Goal: Task Accomplishment & Management: Complete application form

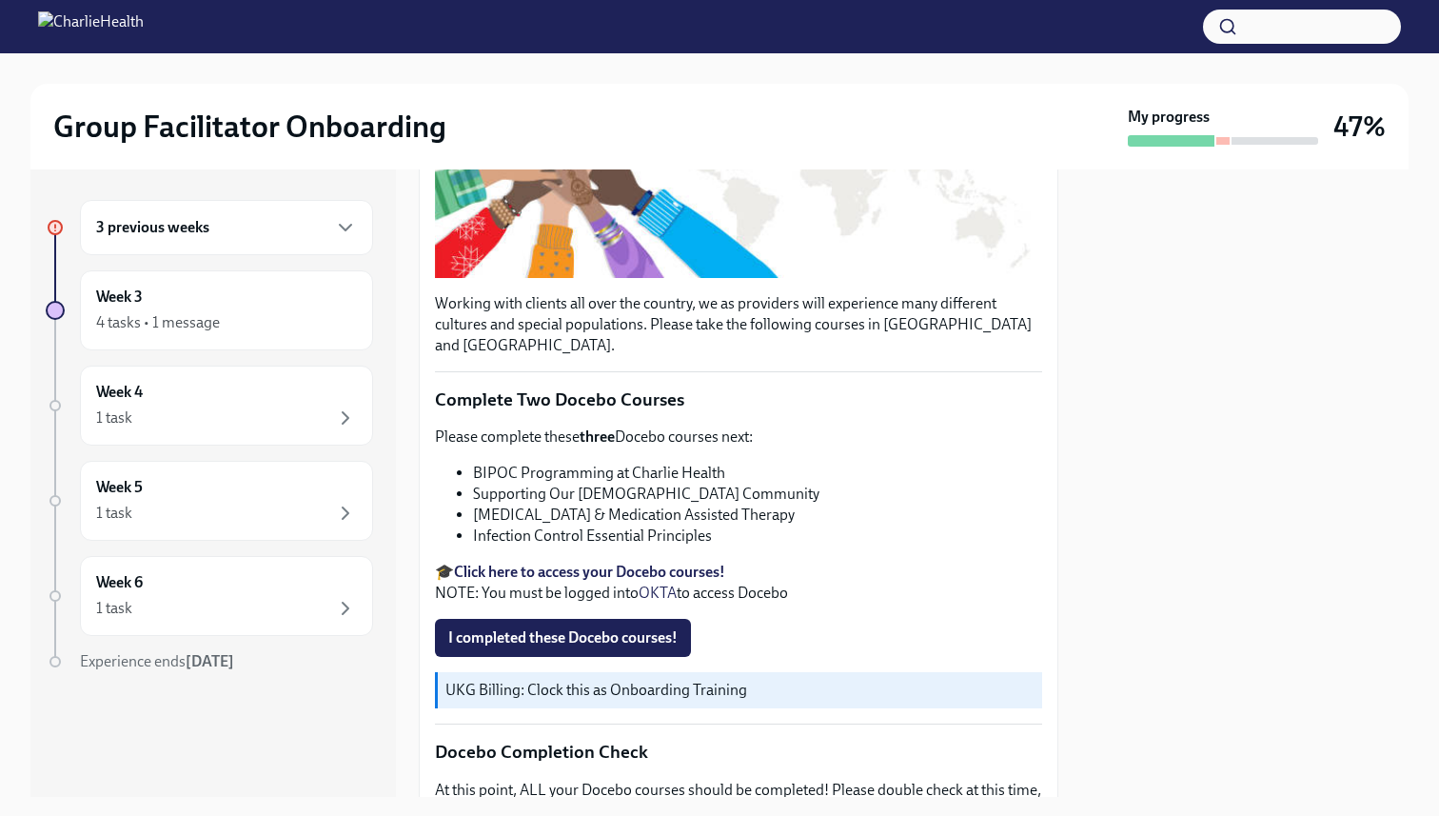
scroll to position [440, 0]
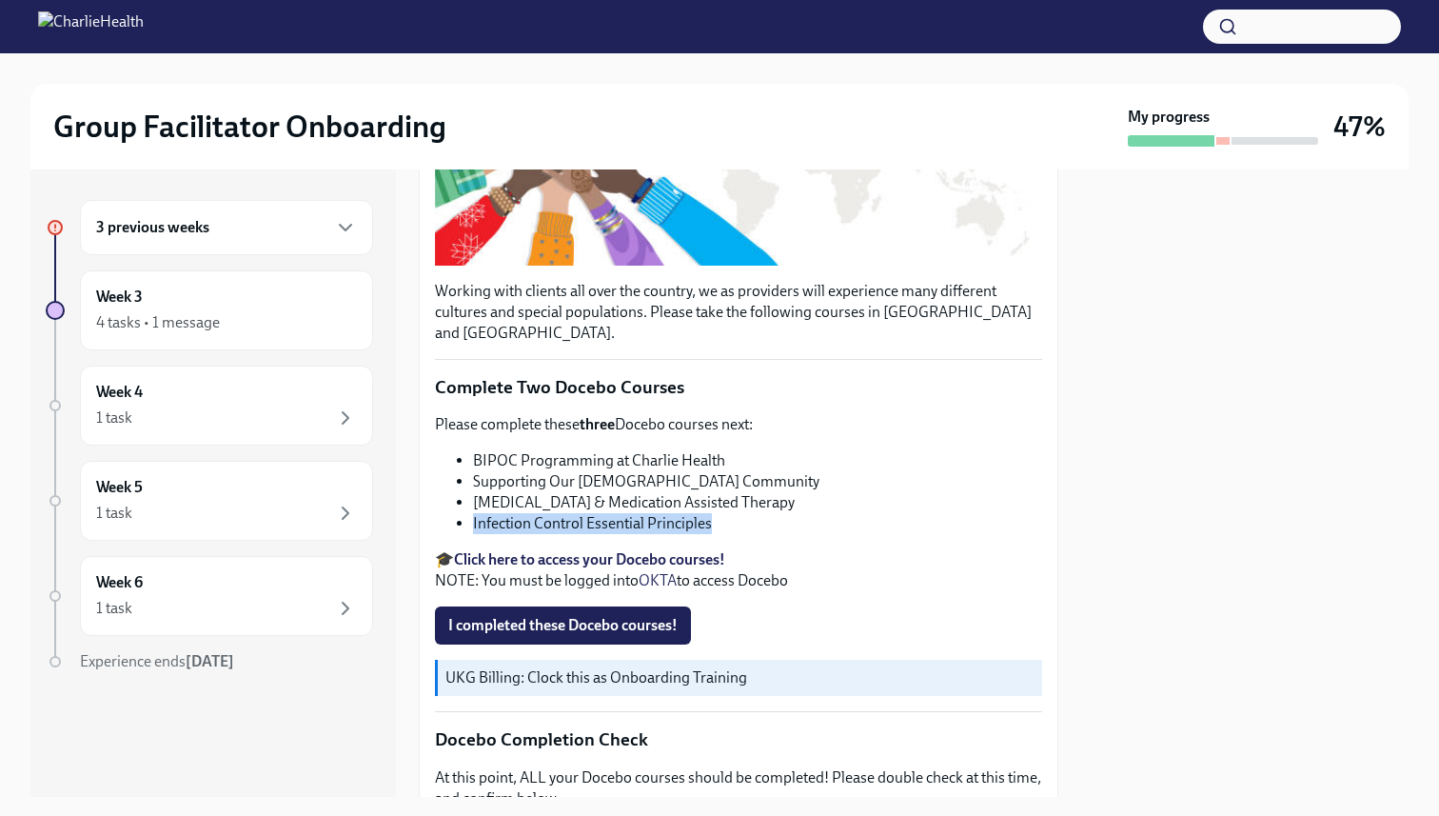
drag, startPoint x: 472, startPoint y: 503, endPoint x: 726, endPoint y: 503, distance: 254.2
click at [726, 503] on ul "BIPOC Programming at Charlie Health Supporting Our [DEMOGRAPHIC_DATA] Community…" at bounding box center [738, 492] width 607 height 84
copy li "Infection Control Essential Principles"
click at [726, 513] on li "Infection Control Essential Principles" at bounding box center [757, 523] width 569 height 21
click at [575, 616] on span "I completed these Docebo courses!" at bounding box center [562, 625] width 229 height 19
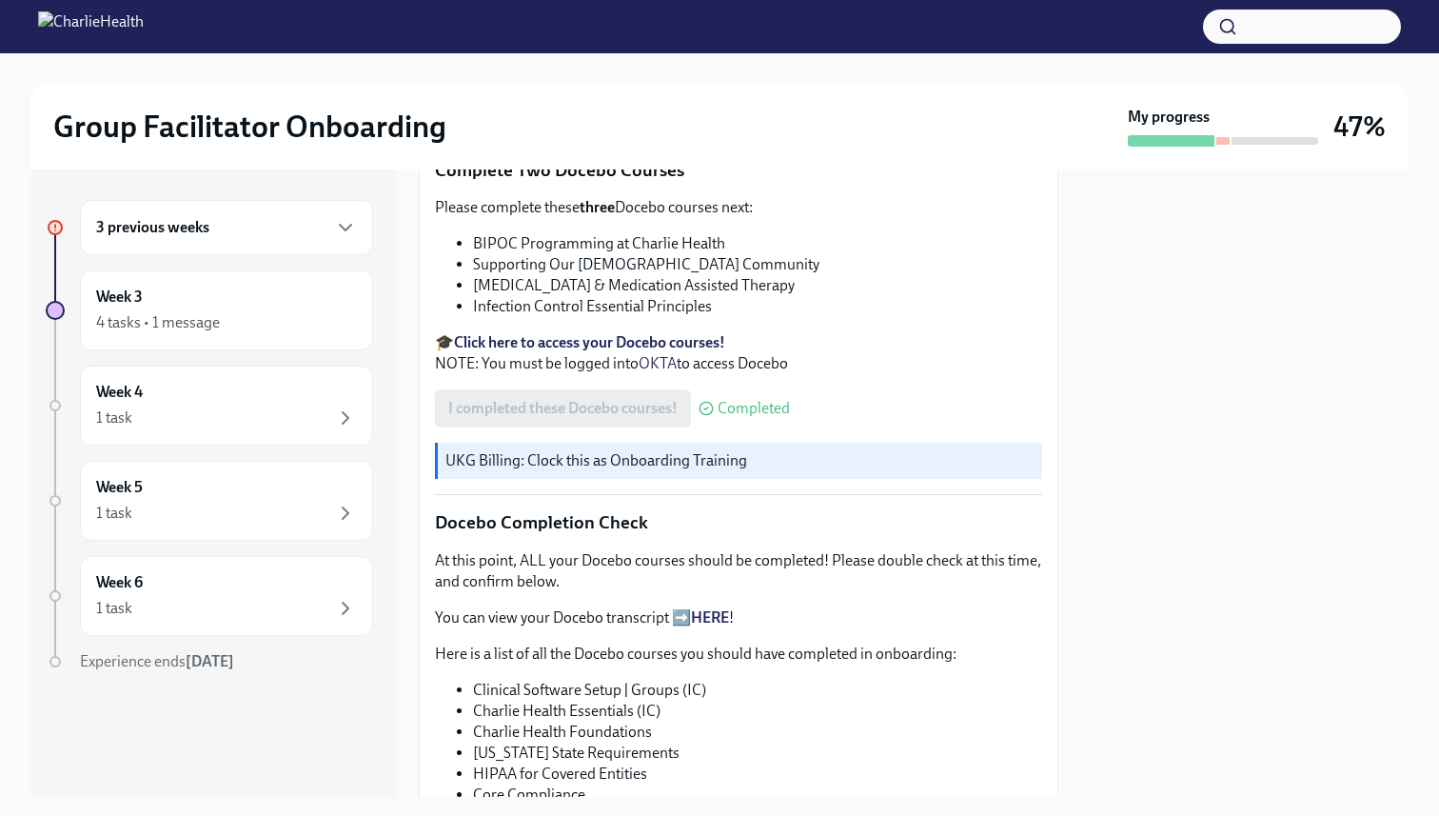
scroll to position [658, 0]
click at [344, 231] on icon "button" at bounding box center [345, 227] width 23 height 23
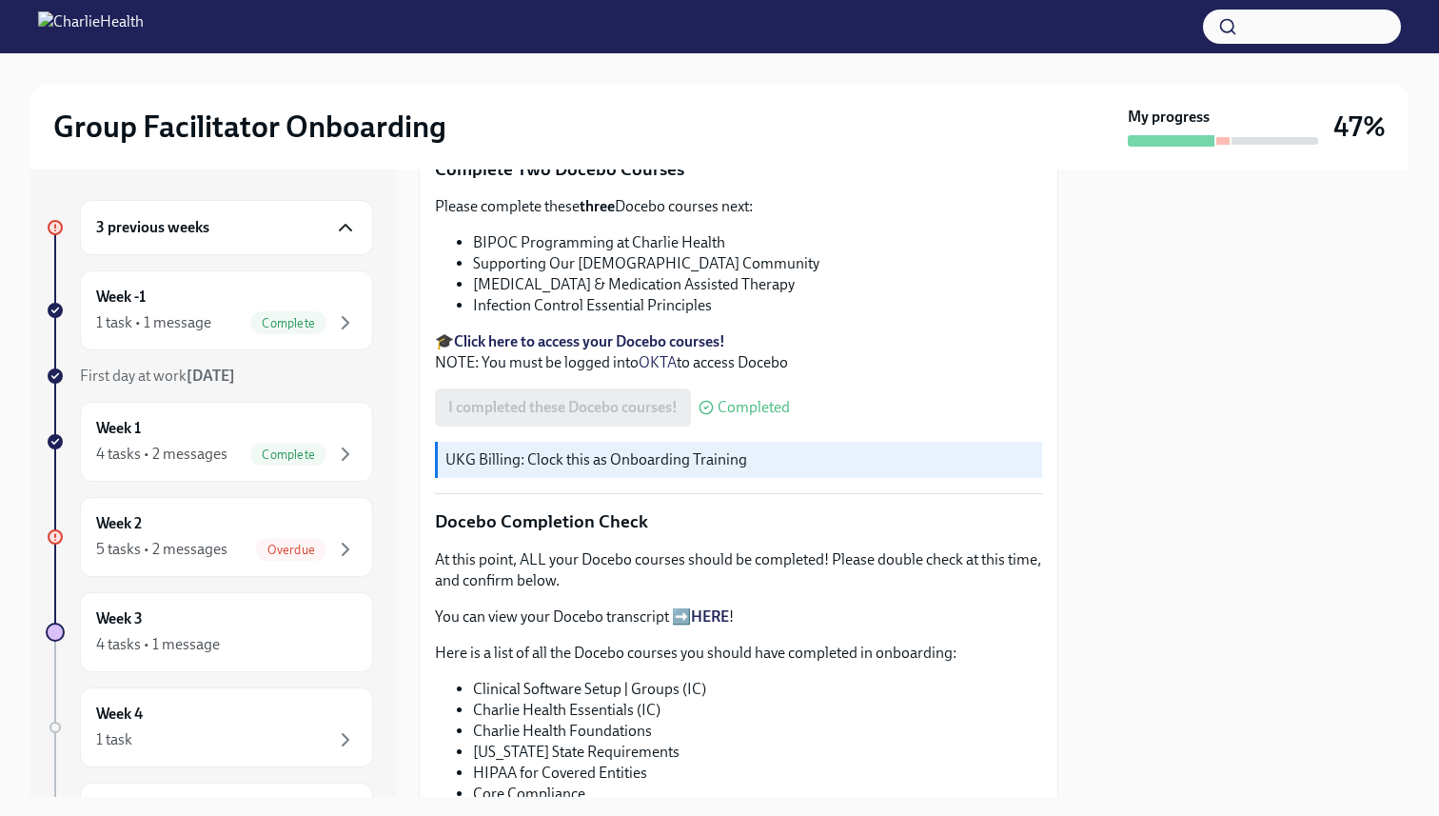
click at [344, 230] on icon "button" at bounding box center [345, 227] width 23 height 23
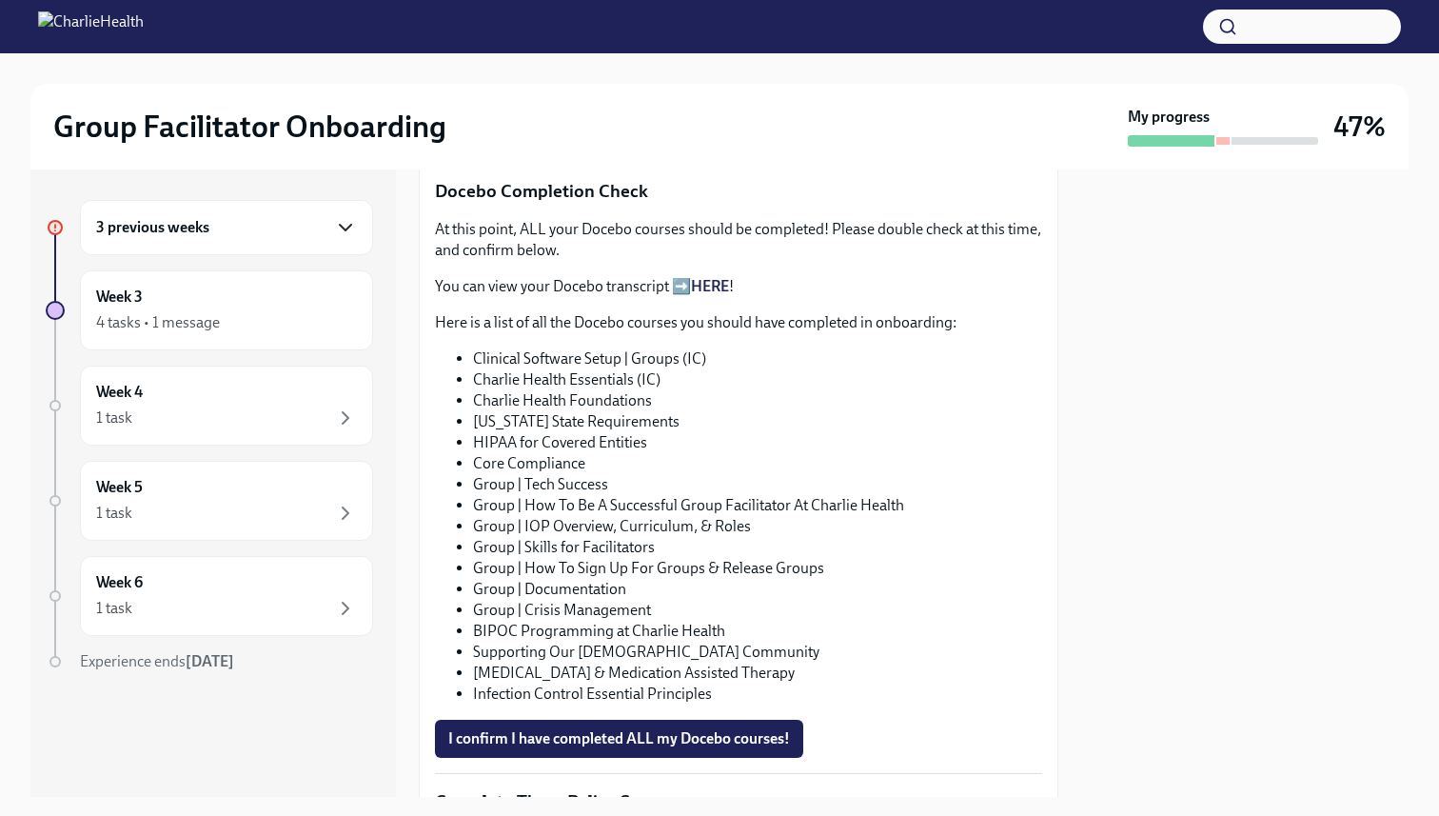
scroll to position [989, 0]
drag, startPoint x: 471, startPoint y: 333, endPoint x: 676, endPoint y: 343, distance: 204.9
click at [676, 347] on ul "Clinical Software Setup | Groups (IC) Charlie Health Essentials (IC) Charlie He…" at bounding box center [738, 525] width 607 height 356
copy li "Clinical Software Setup | Groups"
drag, startPoint x: 473, startPoint y: 356, endPoint x: 634, endPoint y: 359, distance: 160.9
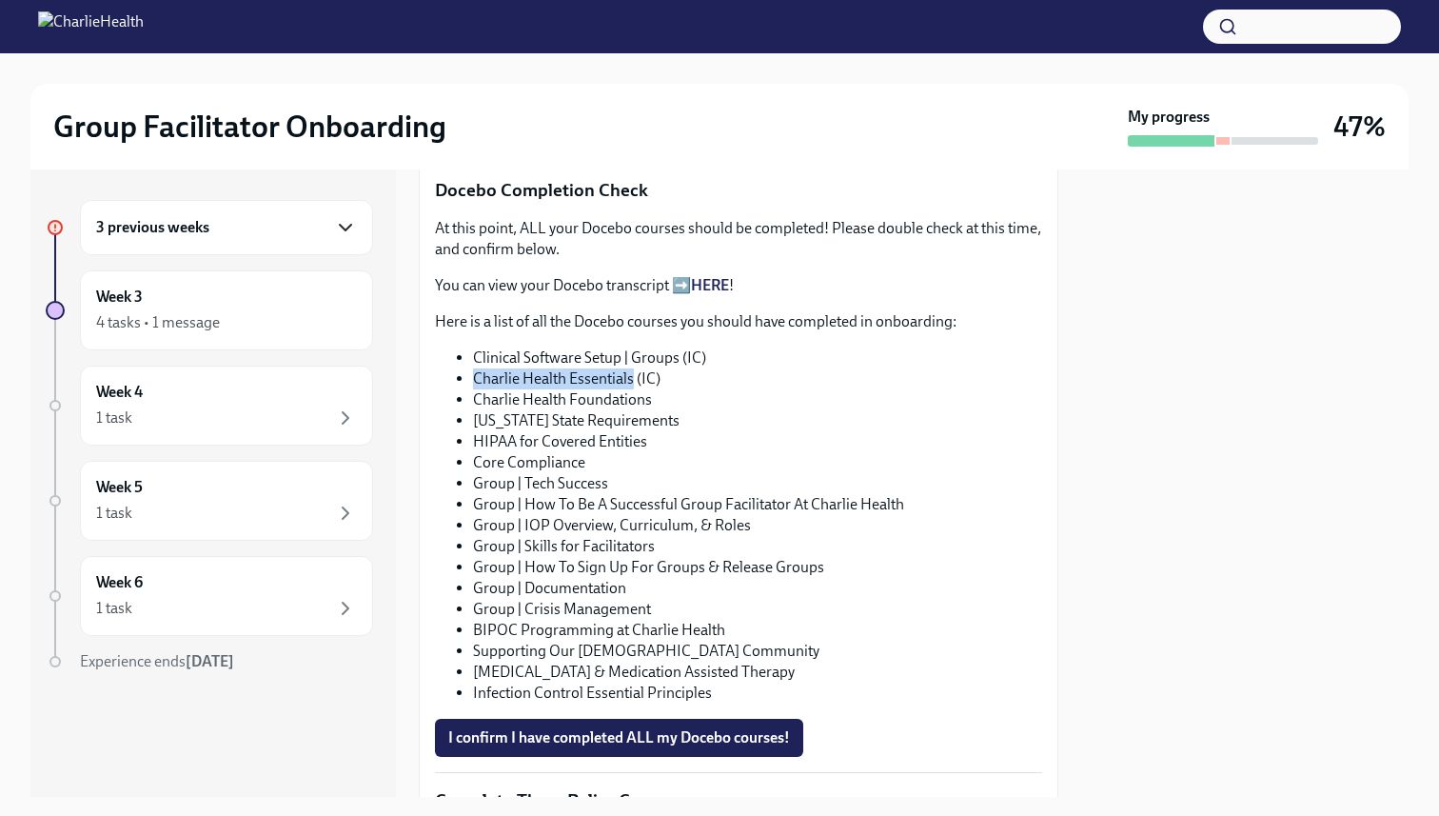
click at [634, 368] on li "Charlie Health Essentials (IC)" at bounding box center [757, 378] width 569 height 21
copy li "Charlie Health Essentials"
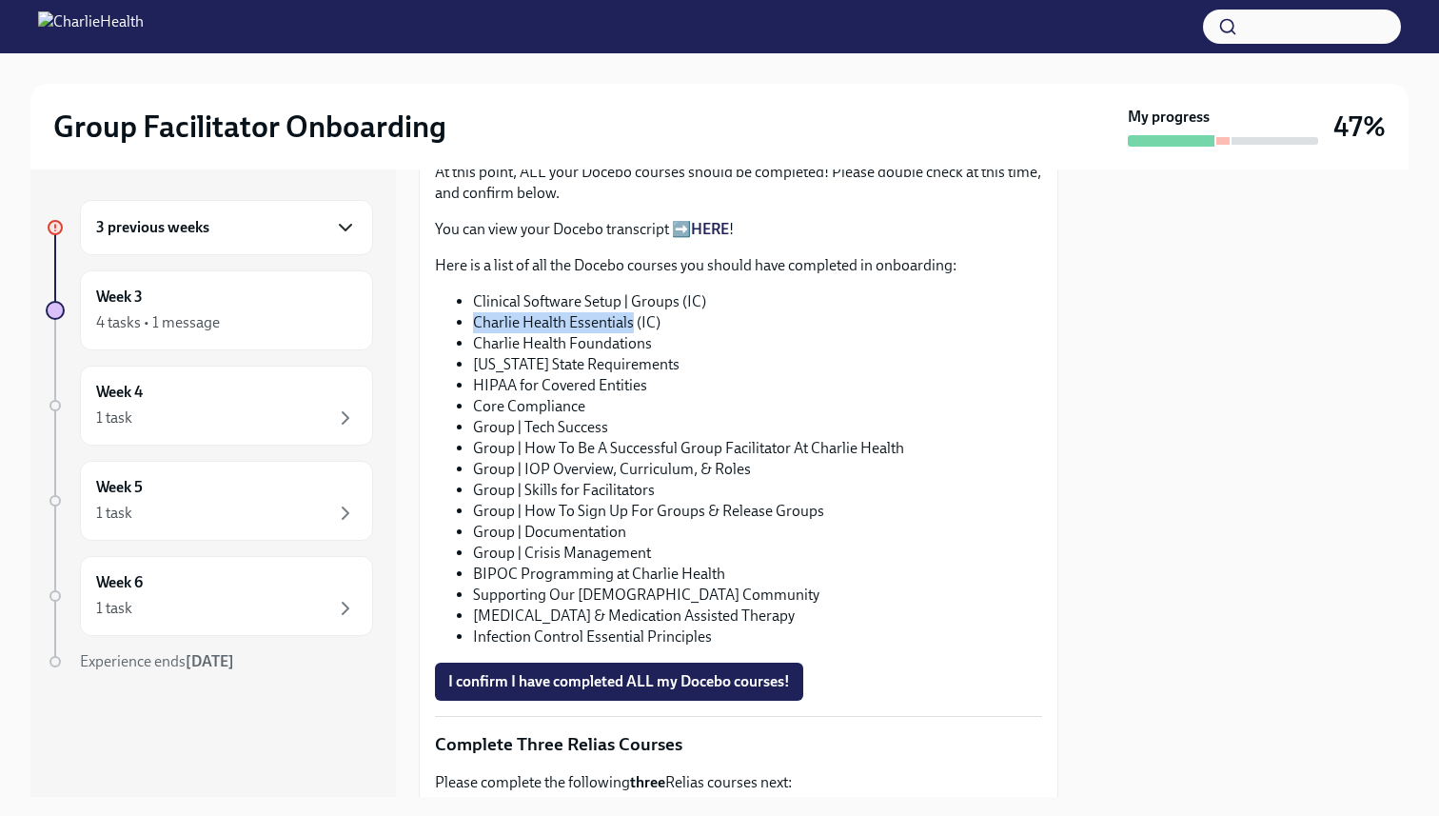
scroll to position [1060, 0]
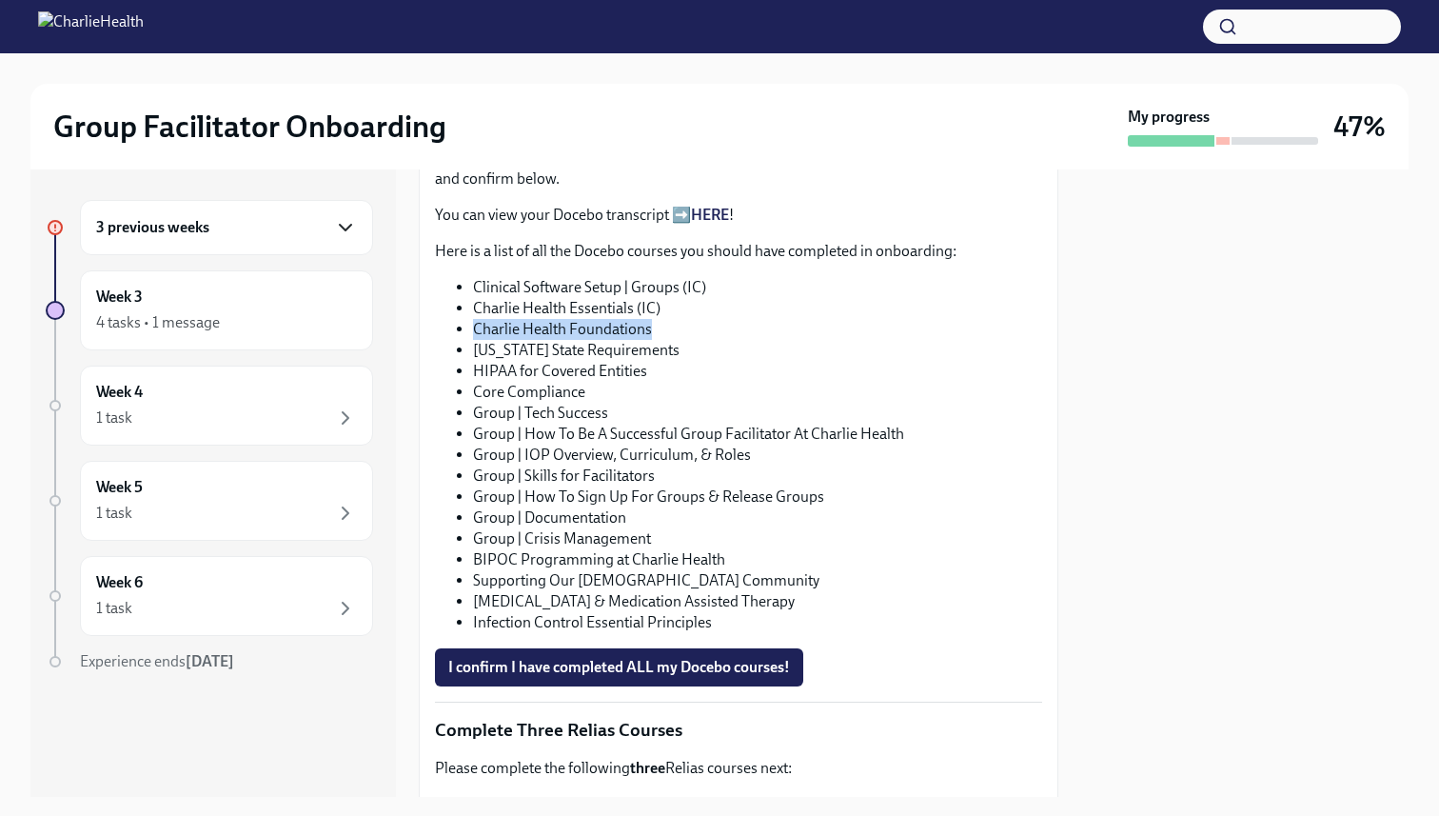
drag, startPoint x: 474, startPoint y: 307, endPoint x: 649, endPoint y: 309, distance: 175.2
click at [649, 319] on li "Charlie Health Foundations" at bounding box center [757, 329] width 569 height 21
copy li "Charlie Health Foundations"
drag, startPoint x: 474, startPoint y: 330, endPoint x: 685, endPoint y: 333, distance: 211.4
click at [685, 340] on li "[US_STATE] State Requirements" at bounding box center [757, 350] width 569 height 21
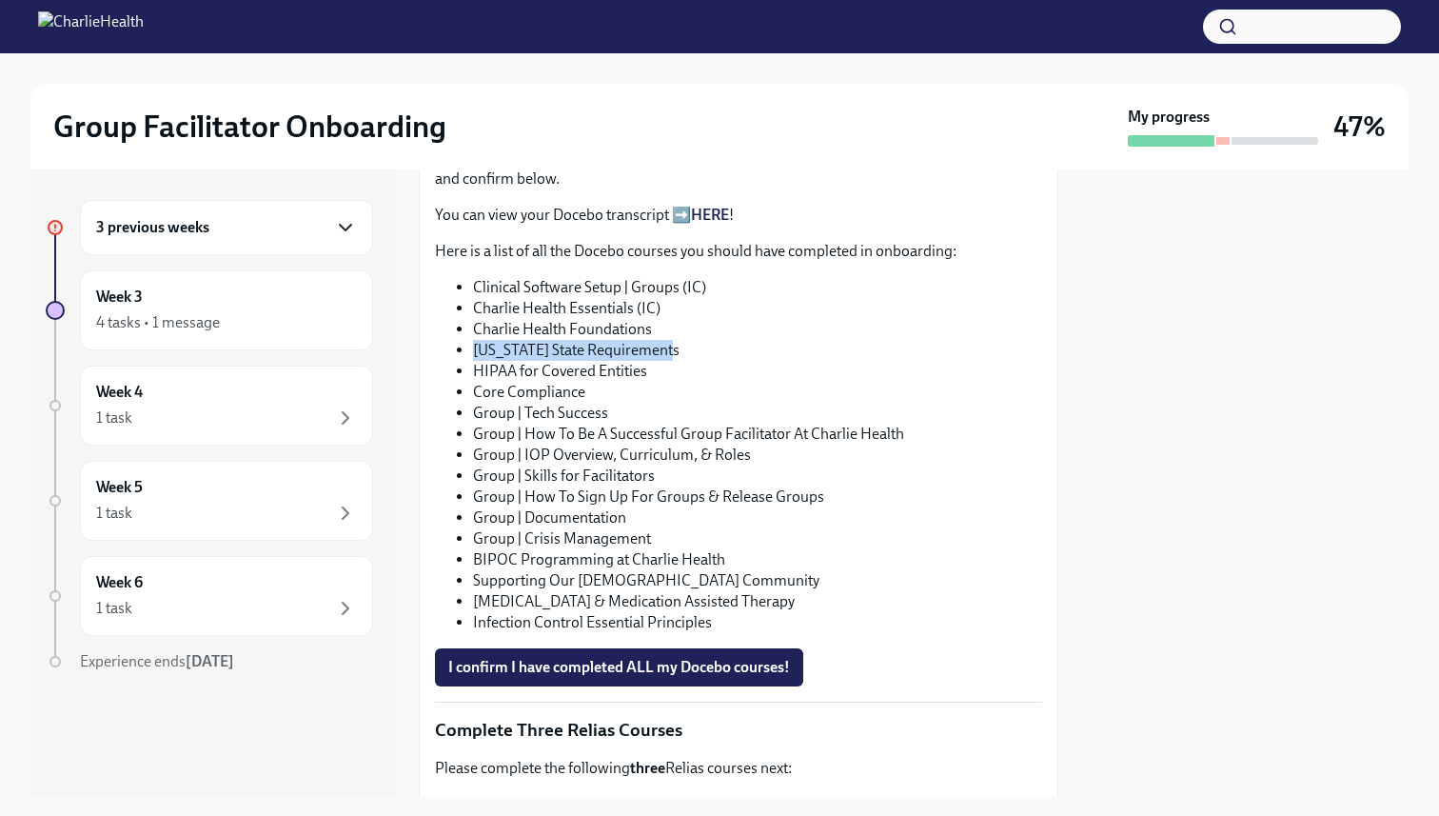
copy li "[US_STATE] State Requirements"
drag, startPoint x: 475, startPoint y: 352, endPoint x: 649, endPoint y: 352, distance: 174.2
click at [649, 361] on li "HIPAA for Covered Entities" at bounding box center [757, 371] width 569 height 21
copy li "HIPAA for Covered Entities"
drag, startPoint x: 476, startPoint y: 372, endPoint x: 583, endPoint y: 372, distance: 106.6
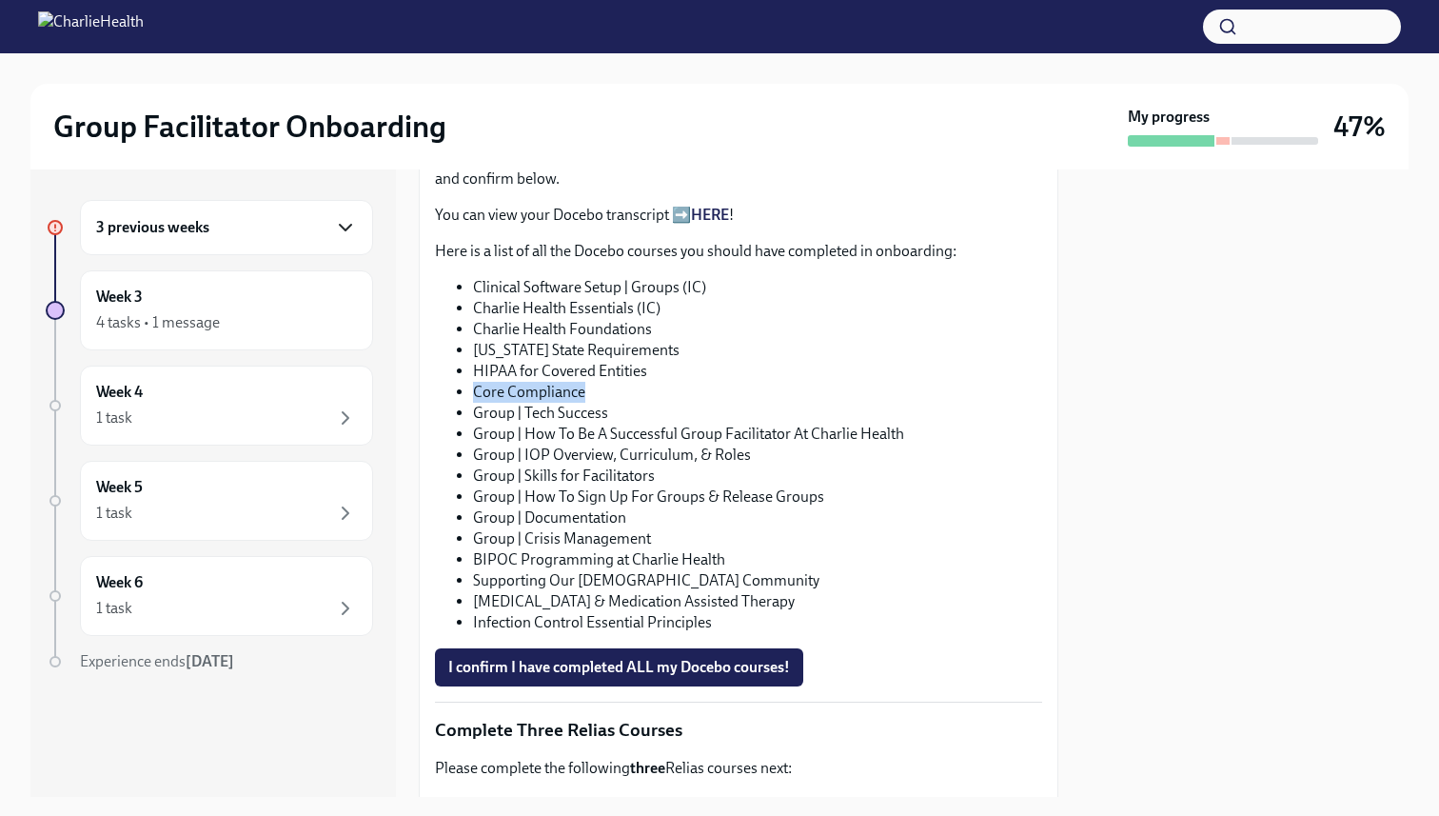
click at [583, 382] on li "Core Compliance" at bounding box center [757, 392] width 569 height 21
copy li "Core Compliance"
drag, startPoint x: 475, startPoint y: 393, endPoint x: 607, endPoint y: 393, distance: 132.3
click at [607, 403] on li "Group | Tech Success" at bounding box center [757, 413] width 569 height 21
copy li "Group | Tech Success"
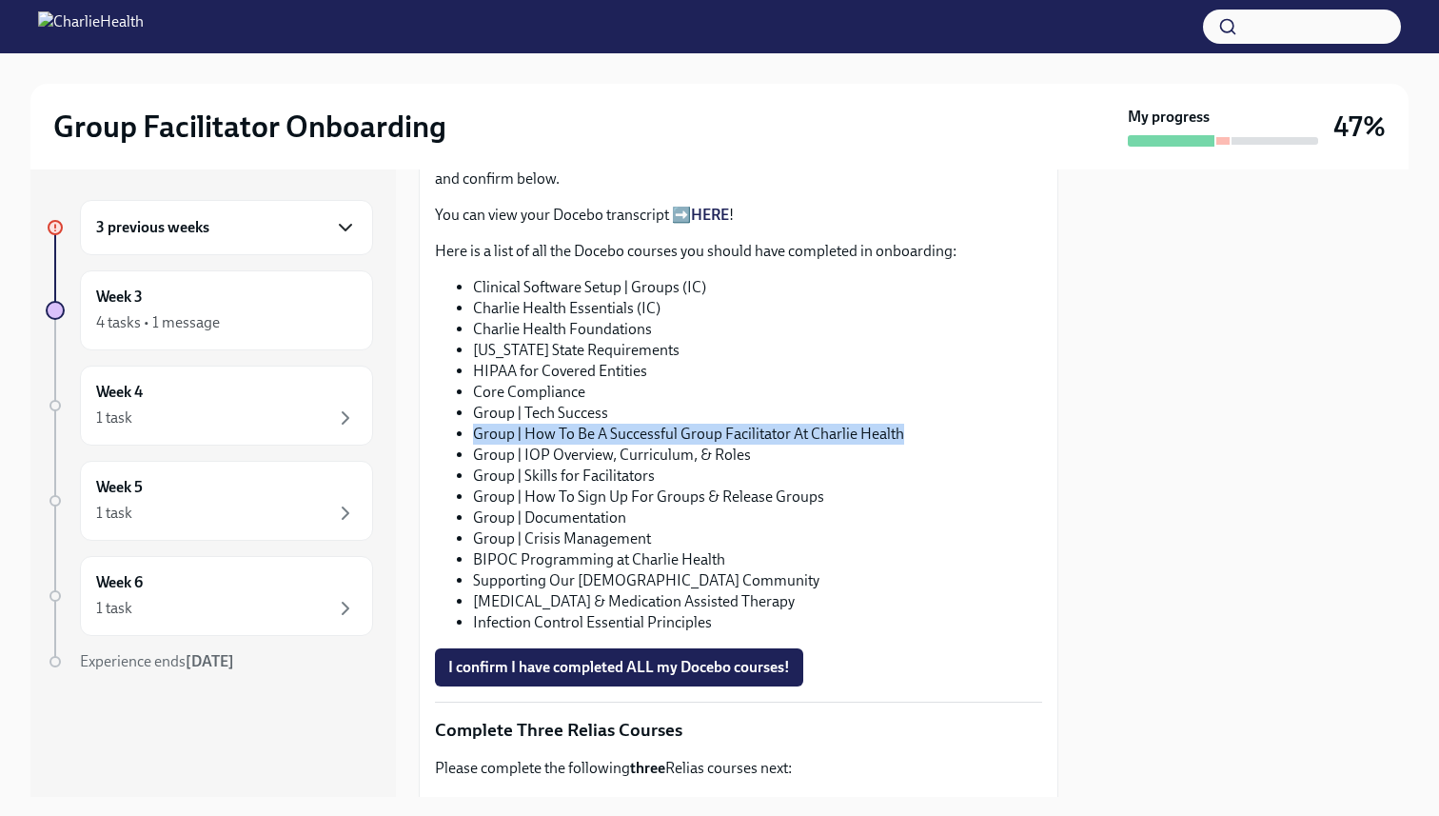
drag, startPoint x: 474, startPoint y: 414, endPoint x: 902, endPoint y: 414, distance: 427.5
click at [902, 424] on li "Group | How To Be A Successful Group Facilitator At Charlie Health" at bounding box center [757, 434] width 569 height 21
copy ul "Group | How To Be A Successful Group Facilitator At Charlie Health"
drag, startPoint x: 474, startPoint y: 437, endPoint x: 755, endPoint y: 441, distance: 280.9
click at [755, 445] on li "Group | IOP Overview, Curriculum, & Roles" at bounding box center [757, 455] width 569 height 21
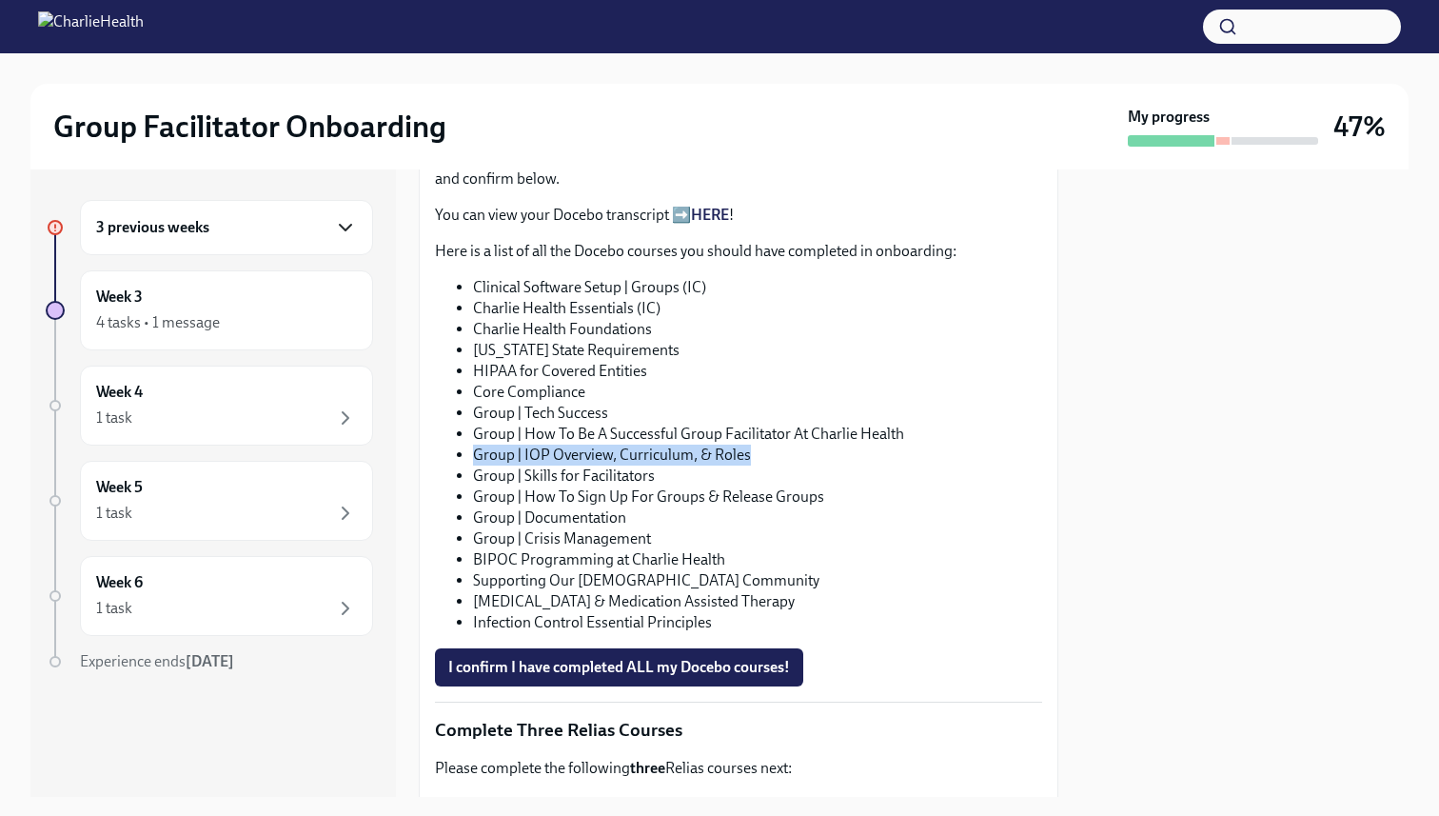
copy li "Group | IOP Overview, Curriculum, & Roles"
drag, startPoint x: 477, startPoint y: 458, endPoint x: 656, endPoint y: 458, distance: 179.0
click at [656, 466] on li "Group | Skills for Facilitators" at bounding box center [757, 476] width 569 height 21
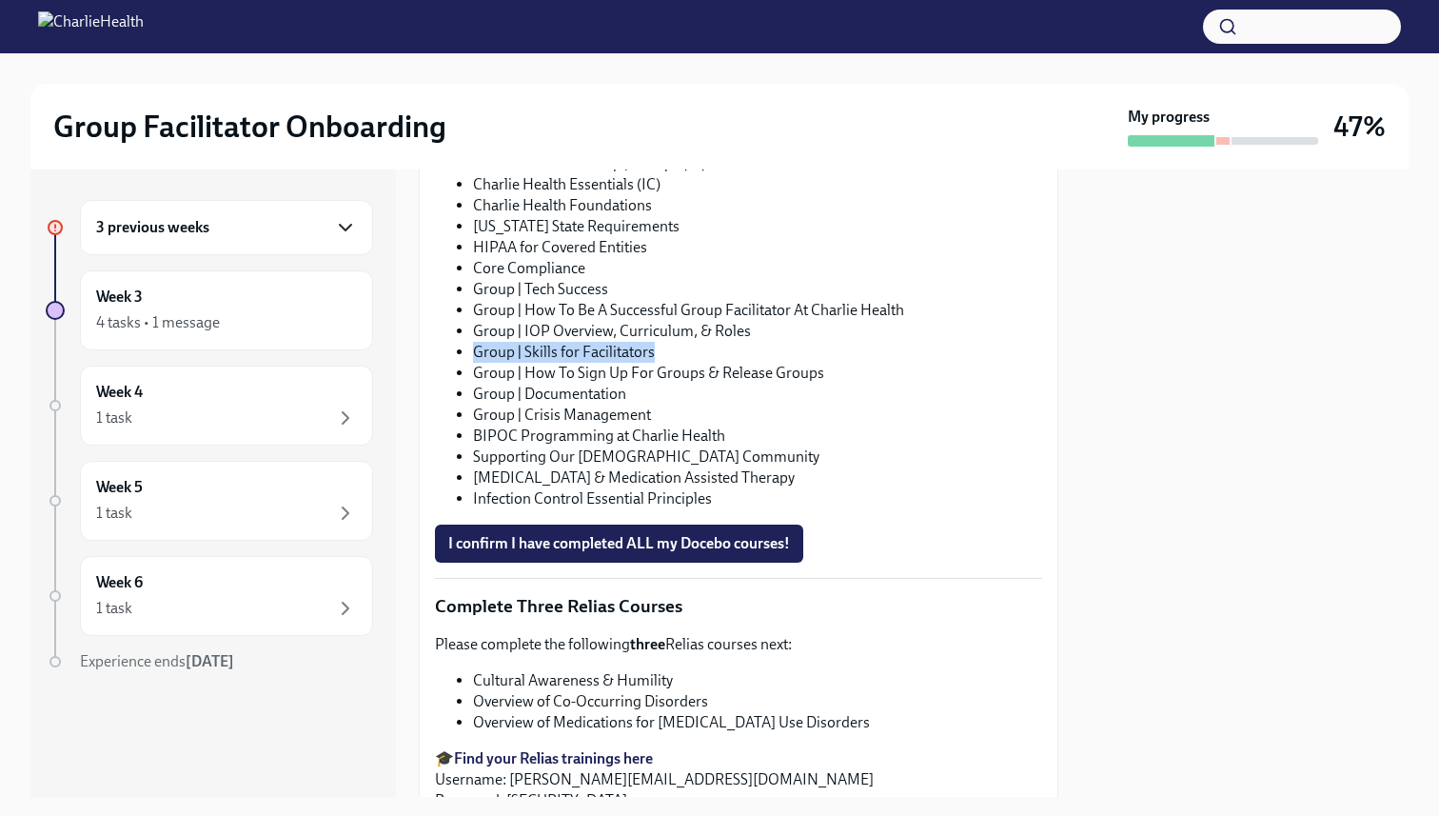
scroll to position [1191, 0]
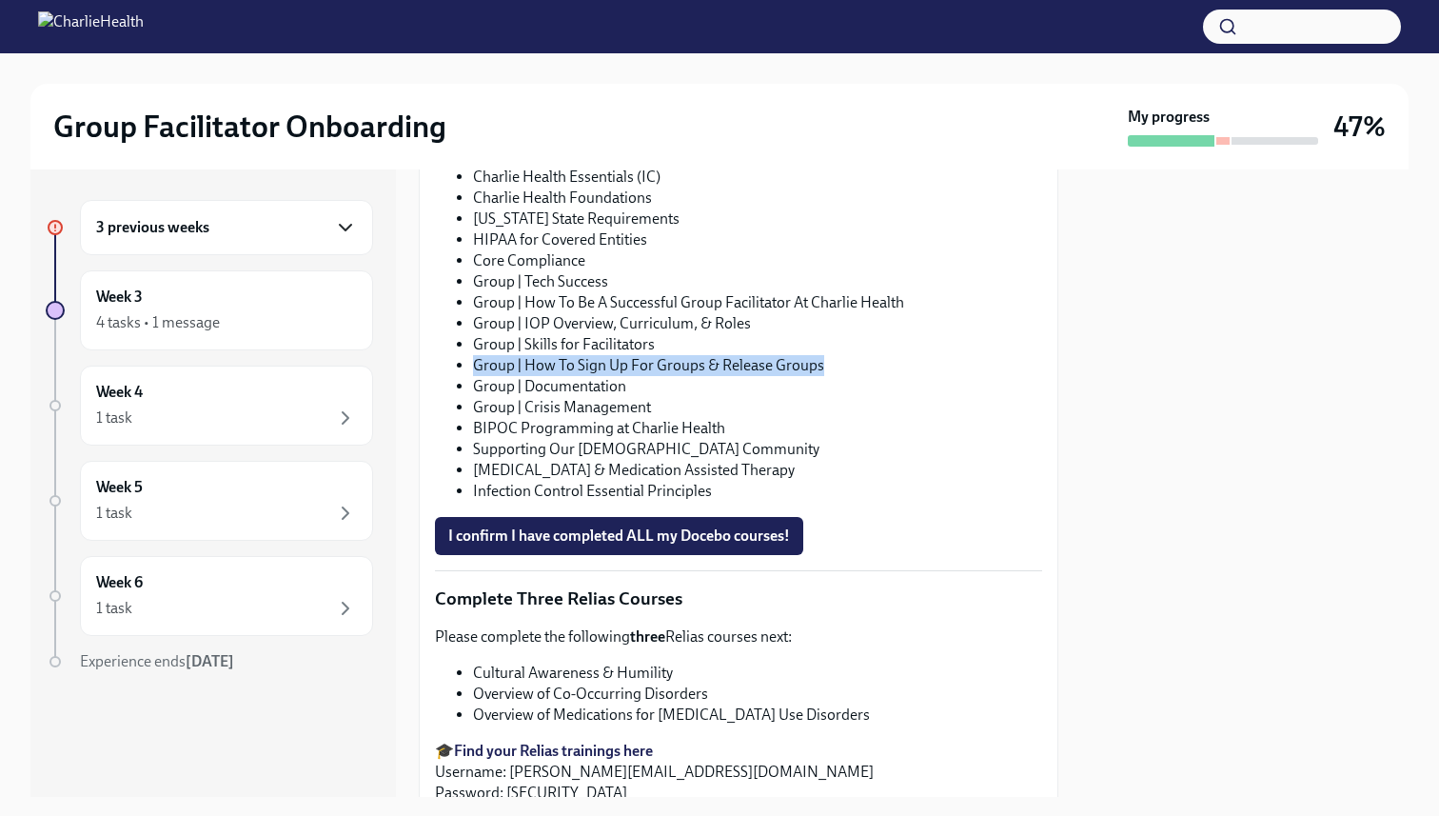
drag, startPoint x: 477, startPoint y: 347, endPoint x: 821, endPoint y: 347, distance: 343.7
click at [821, 355] on li "Group | How To Sign Up For Groups & Release Groups" at bounding box center [757, 365] width 569 height 21
drag, startPoint x: 474, startPoint y: 366, endPoint x: 627, endPoint y: 369, distance: 153.3
click at [627, 376] on li "Group | Documentation" at bounding box center [757, 386] width 569 height 21
drag, startPoint x: 475, startPoint y: 385, endPoint x: 652, endPoint y: 386, distance: 177.1
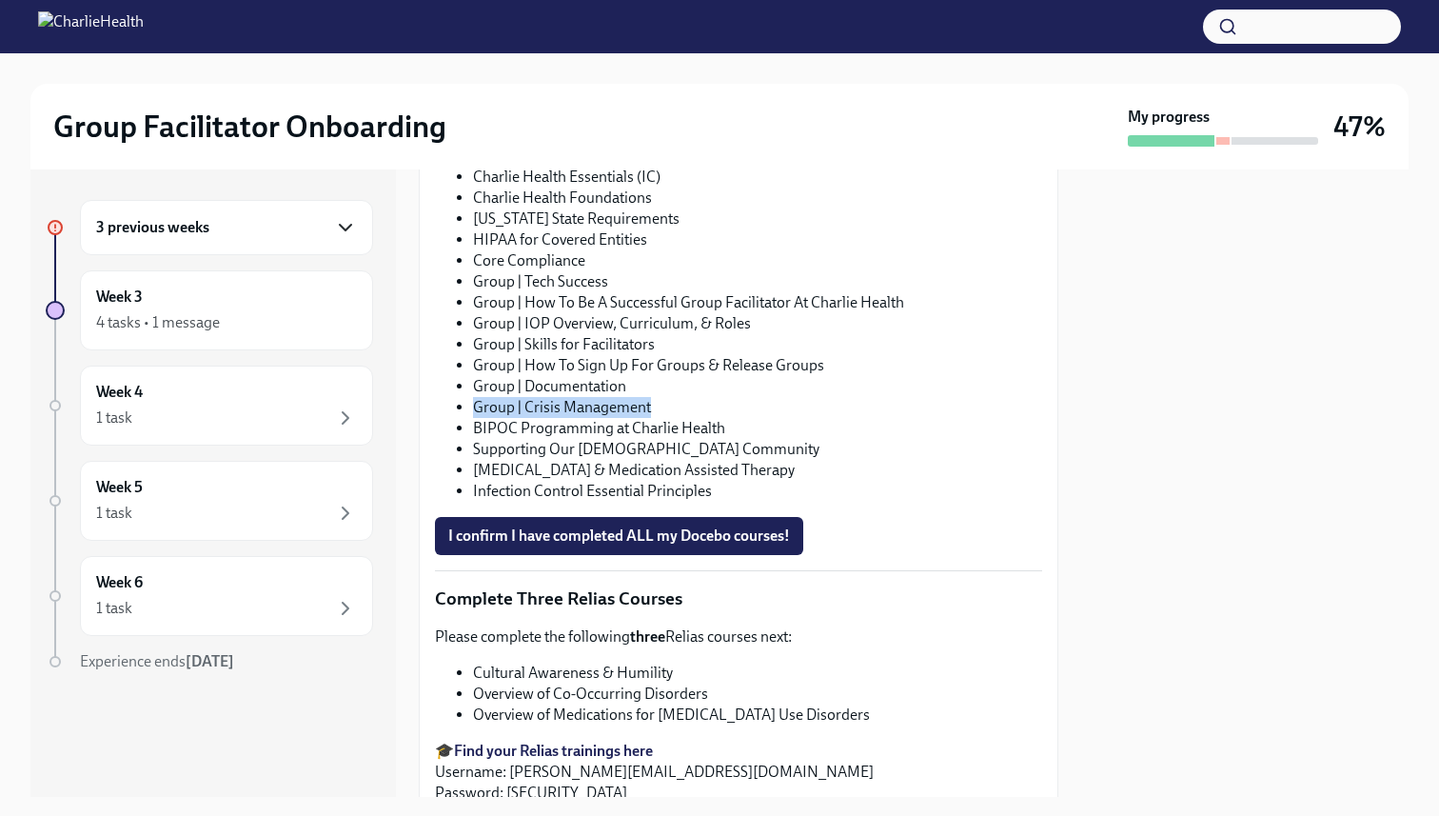
click at [652, 397] on li "Group | Crisis Management" at bounding box center [757, 407] width 569 height 21
drag, startPoint x: 472, startPoint y: 407, endPoint x: 725, endPoint y: 409, distance: 253.2
click at [725, 409] on ul "Clinical Software Setup | Groups (IC) Charlie Health Essentials (IC) Charlie He…" at bounding box center [738, 324] width 607 height 356
drag, startPoint x: 473, startPoint y: 426, endPoint x: 753, endPoint y: 426, distance: 279.9
click at [753, 439] on li "Supporting Our [DEMOGRAPHIC_DATA] Community" at bounding box center [757, 449] width 569 height 21
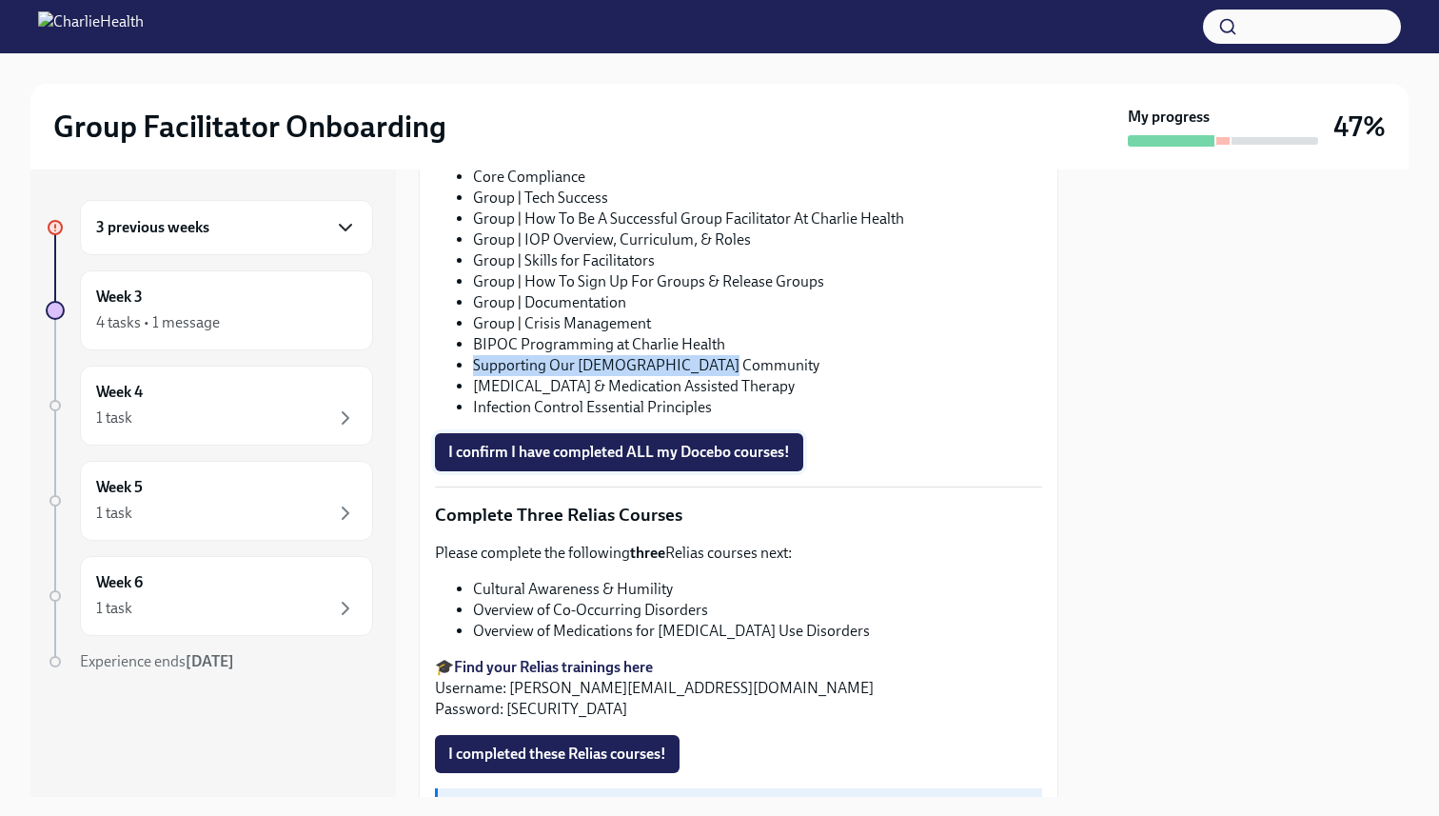
scroll to position [1326, 0]
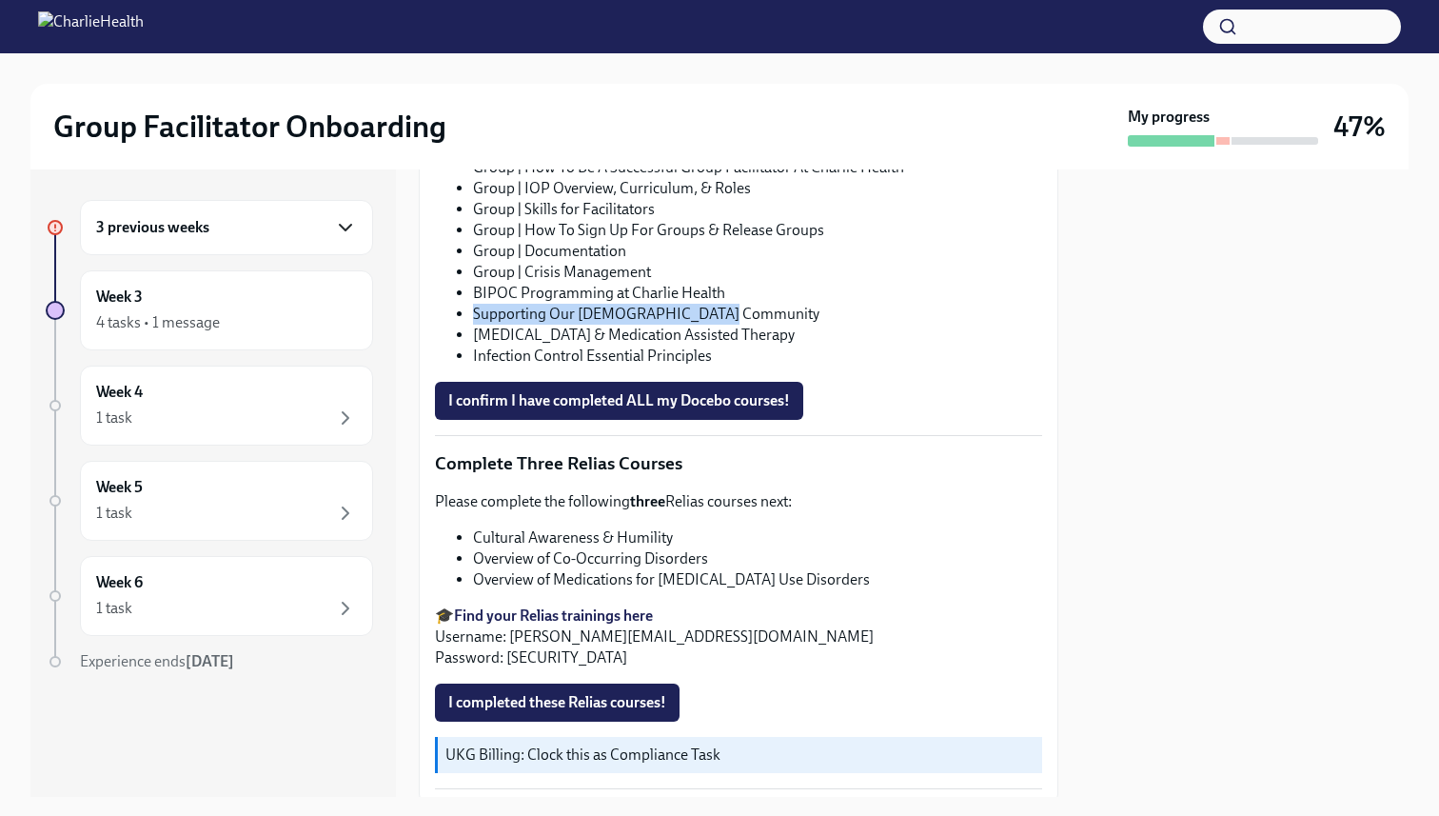
drag, startPoint x: 473, startPoint y: 313, endPoint x: 871, endPoint y: 324, distance: 398.1
click at [871, 325] on li "[MEDICAL_DATA] & Medication Assisted Therapy" at bounding box center [757, 335] width 569 height 21
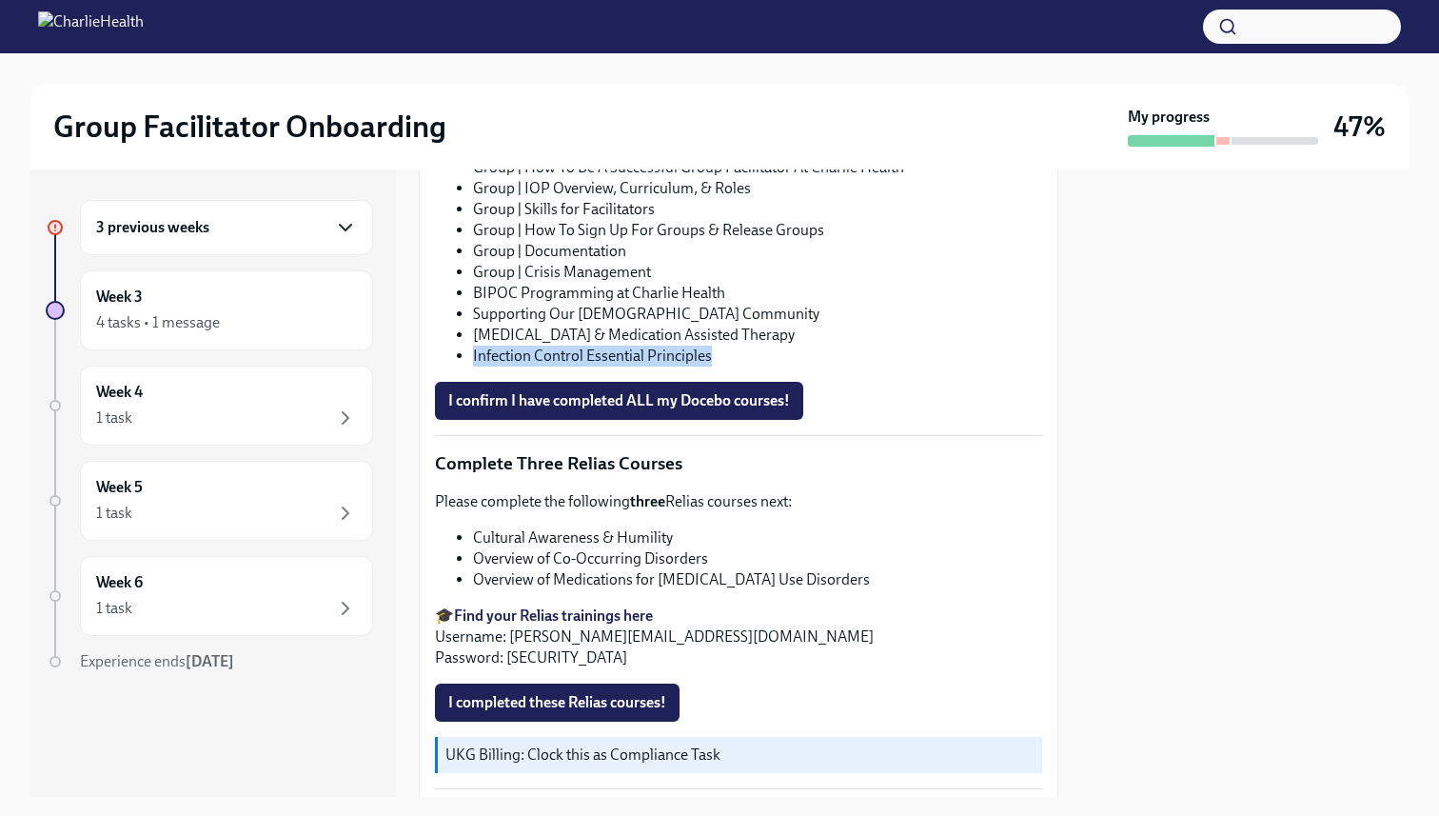
drag, startPoint x: 473, startPoint y: 330, endPoint x: 711, endPoint y: 330, distance: 238.0
click at [711, 346] on li "Infection Control Essential Principles" at bounding box center [757, 356] width 569 height 21
click at [672, 391] on span "I confirm I have completed ALL my Docebo courses!" at bounding box center [619, 400] width 342 height 19
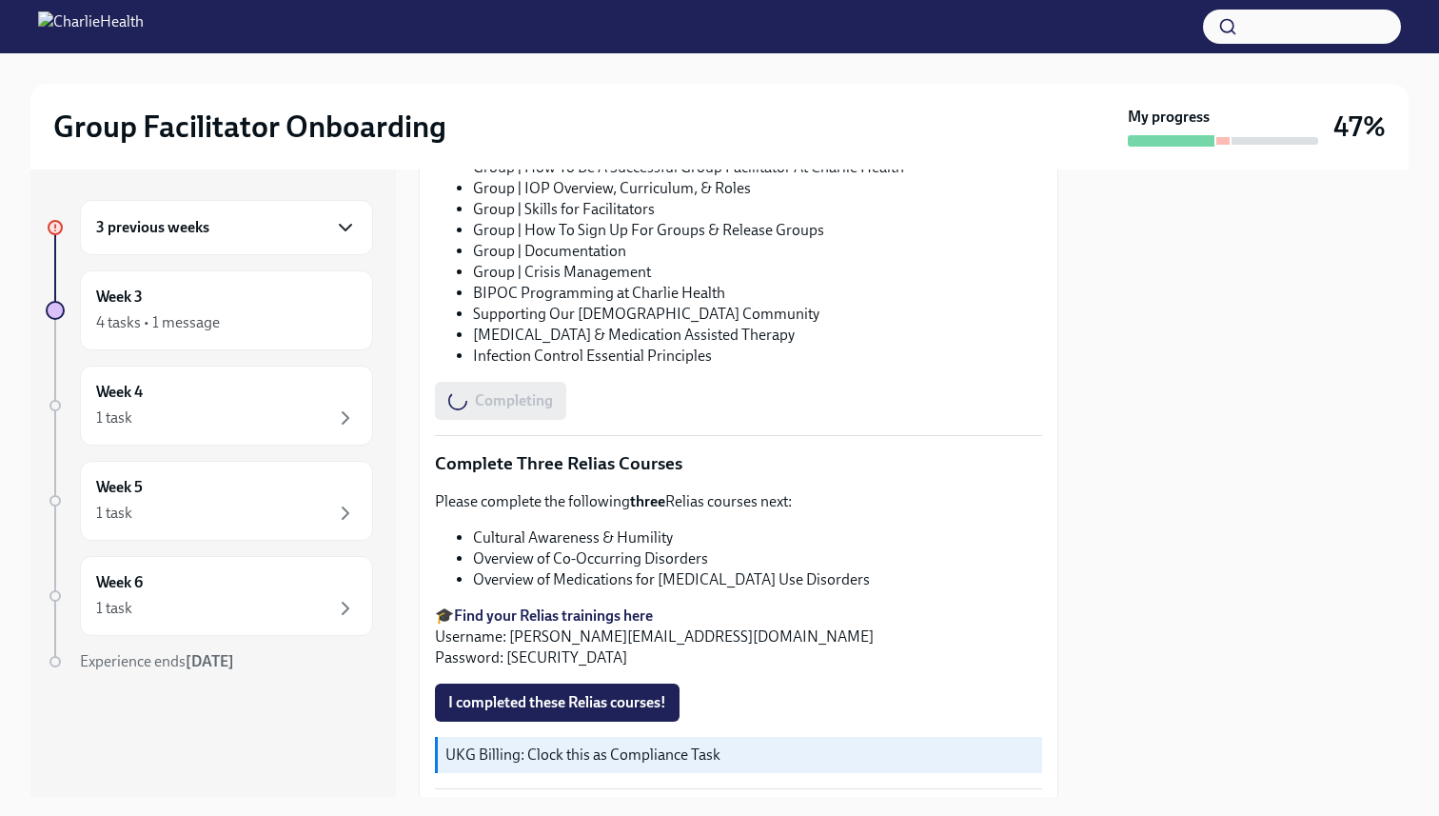
click at [790, 325] on li "[MEDICAL_DATA] & Medication Assisted Therapy" at bounding box center [757, 335] width 569 height 21
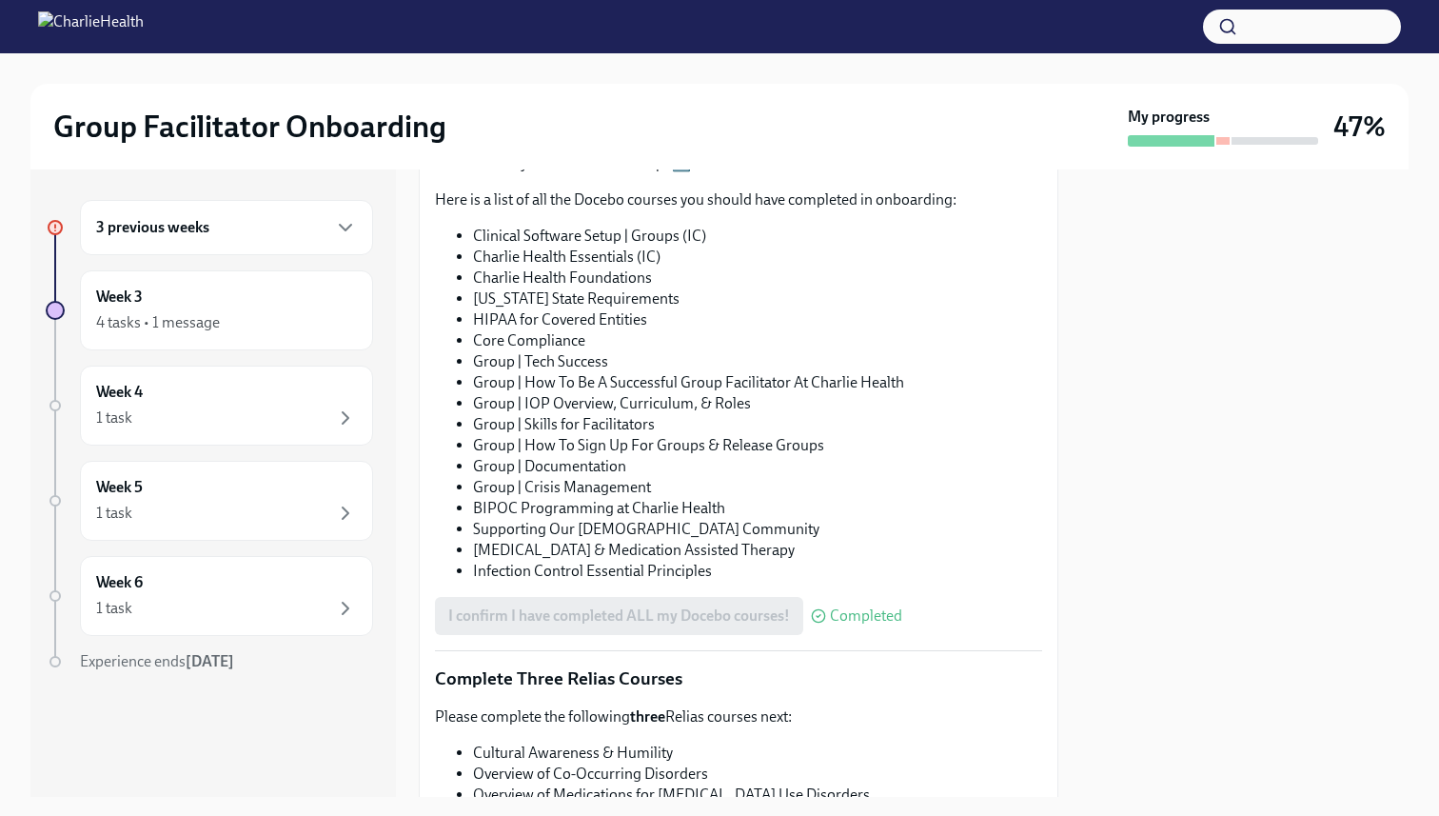
scroll to position [779, 0]
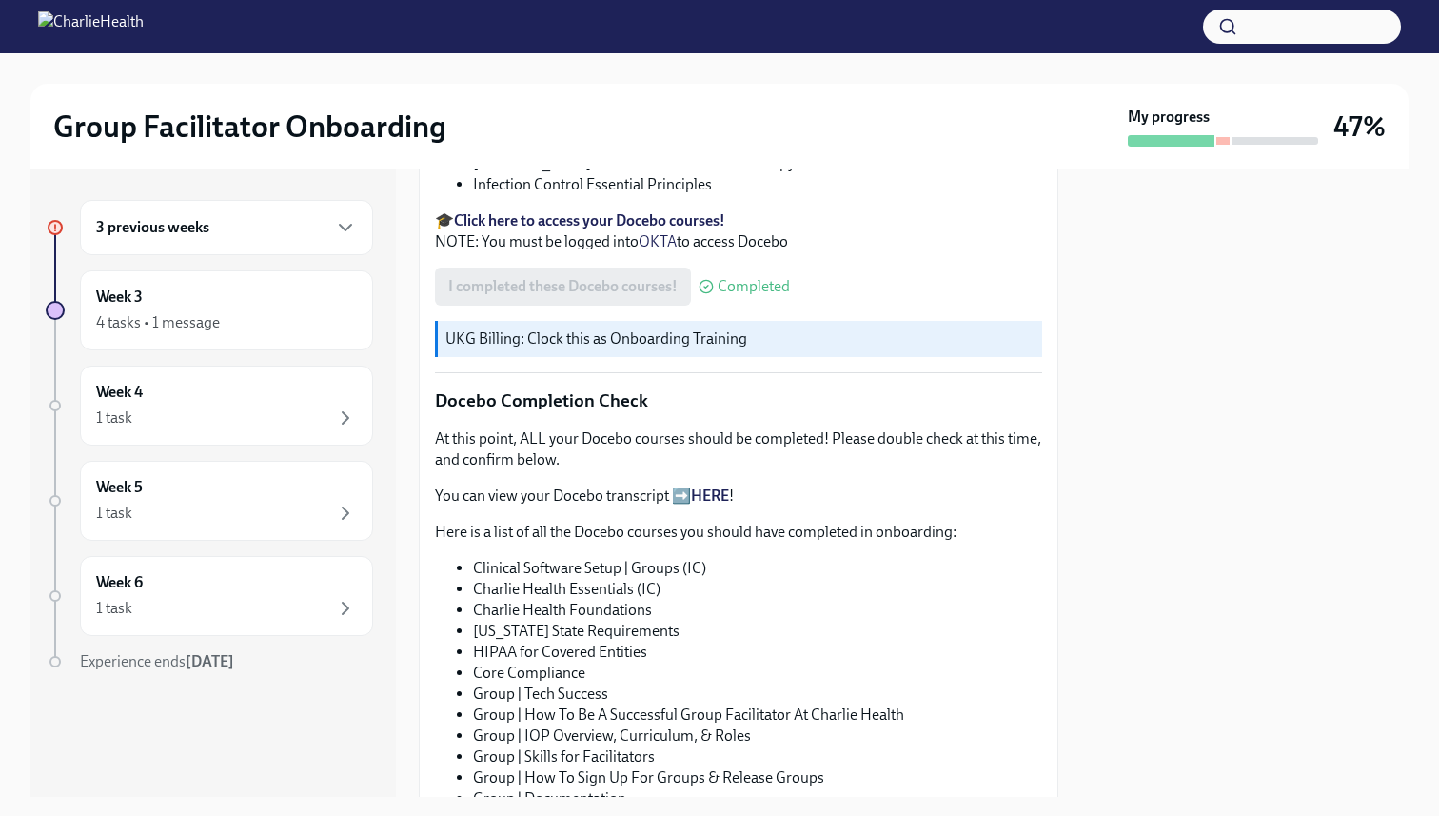
click at [712, 486] on link "HERE" at bounding box center [710, 495] width 38 height 18
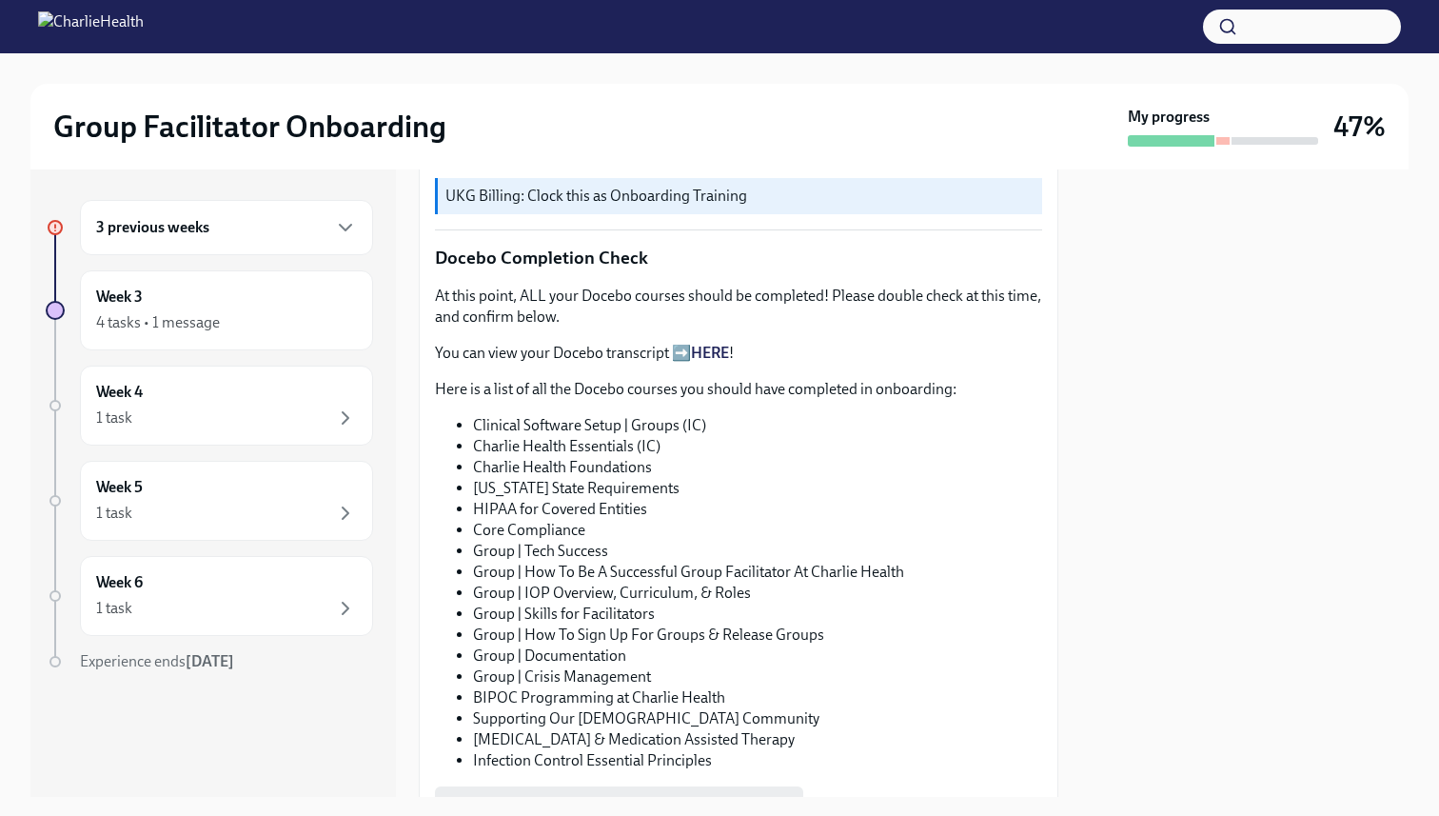
scroll to position [1436, 0]
